Goal: Information Seeking & Learning: Learn about a topic

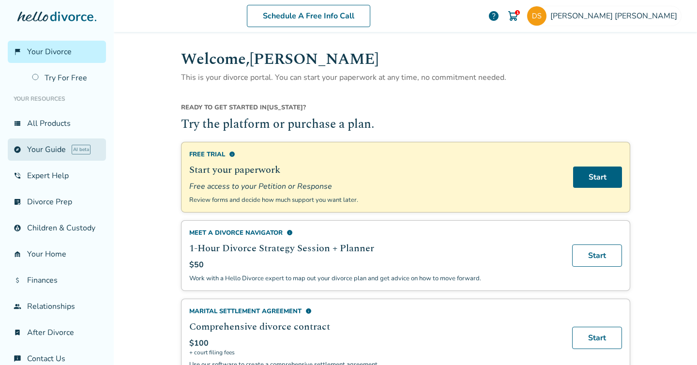
click at [47, 151] on link "explore Your Guide AI beta" at bounding box center [57, 149] width 98 height 22
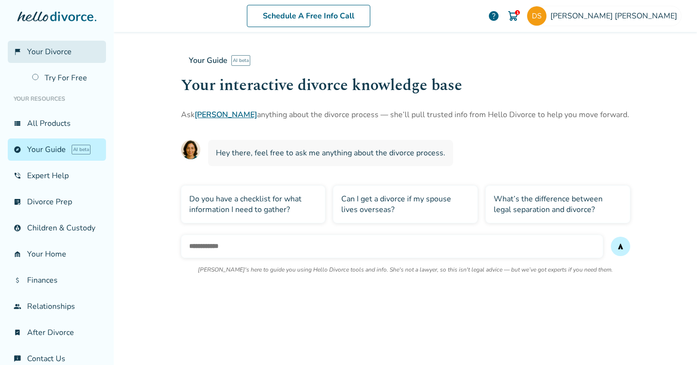
click at [41, 57] on link "flag_2 Your Divorce" at bounding box center [57, 52] width 98 height 22
